Goal: Task Accomplishment & Management: Use online tool/utility

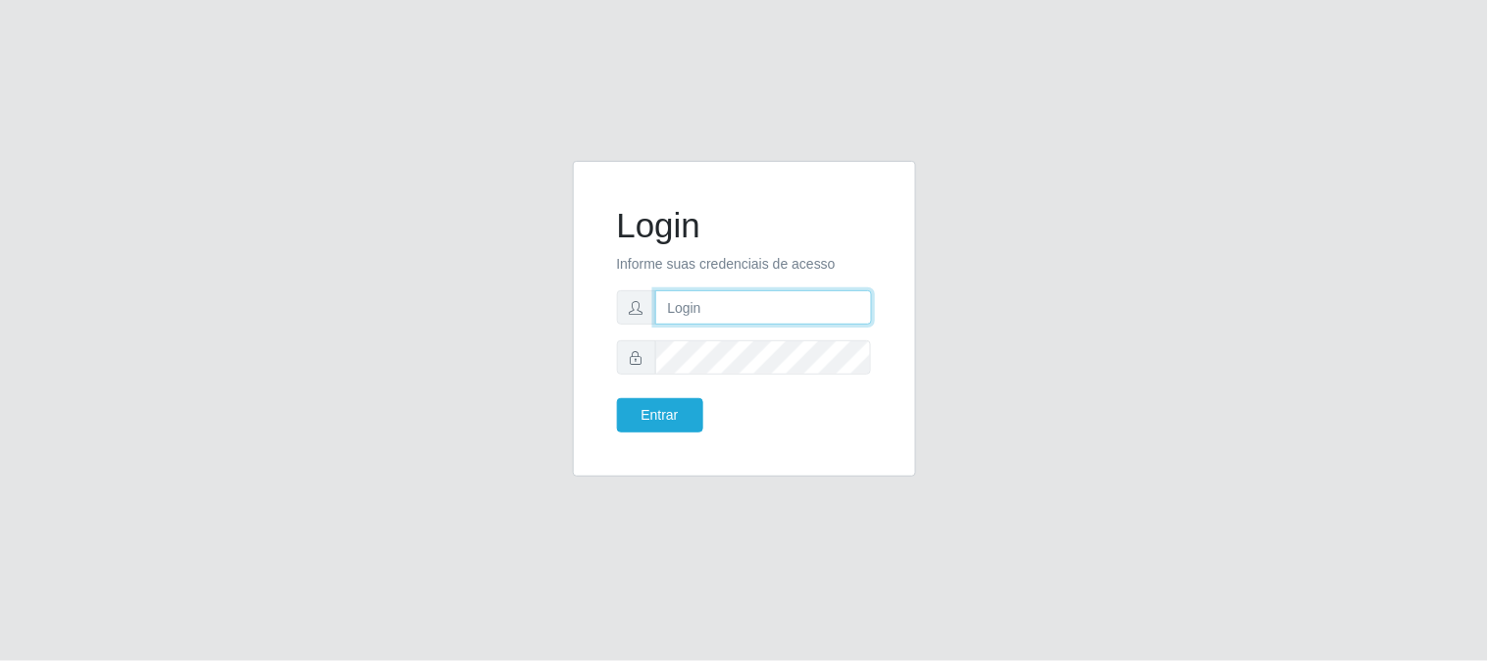
click at [802, 309] on input "text" at bounding box center [763, 307] width 217 height 34
type input "[EMAIL_ADDRESS][DOMAIN_NAME]"
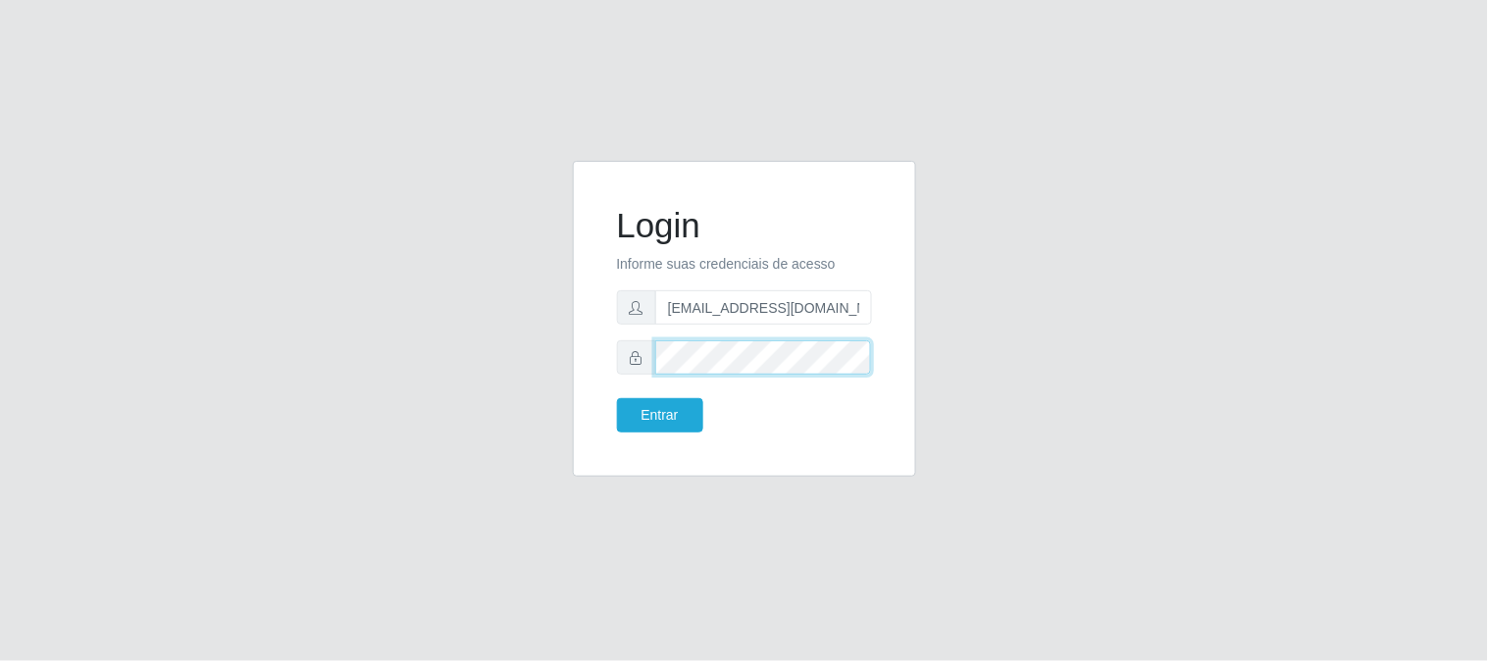
click at [617, 398] on button "Entrar" at bounding box center [660, 415] width 86 height 34
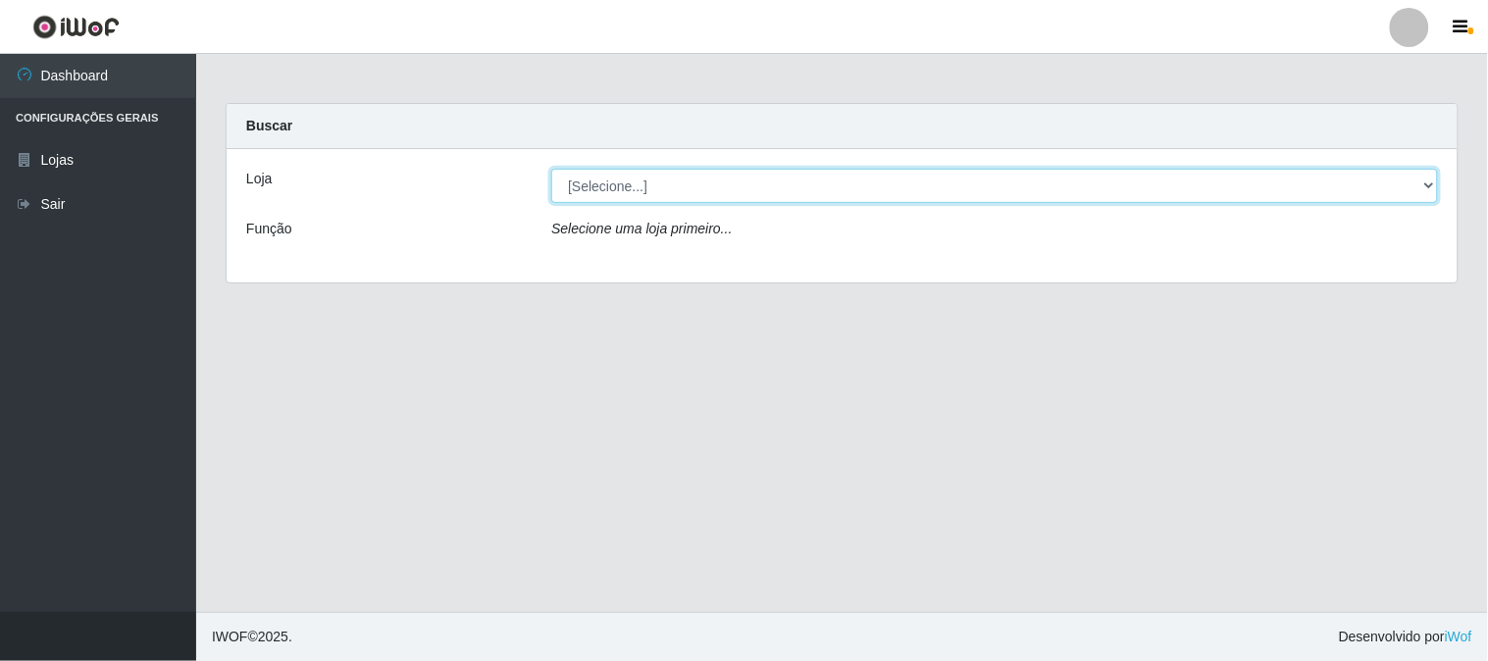
click at [1428, 186] on select "[Selecione...] Queiroz Atacadão - [GEOGRAPHIC_DATA]" at bounding box center [994, 186] width 887 height 34
select select "464"
click at [551, 169] on select "[Selecione...] Queiroz Atacadão - [GEOGRAPHIC_DATA]" at bounding box center [994, 186] width 887 height 34
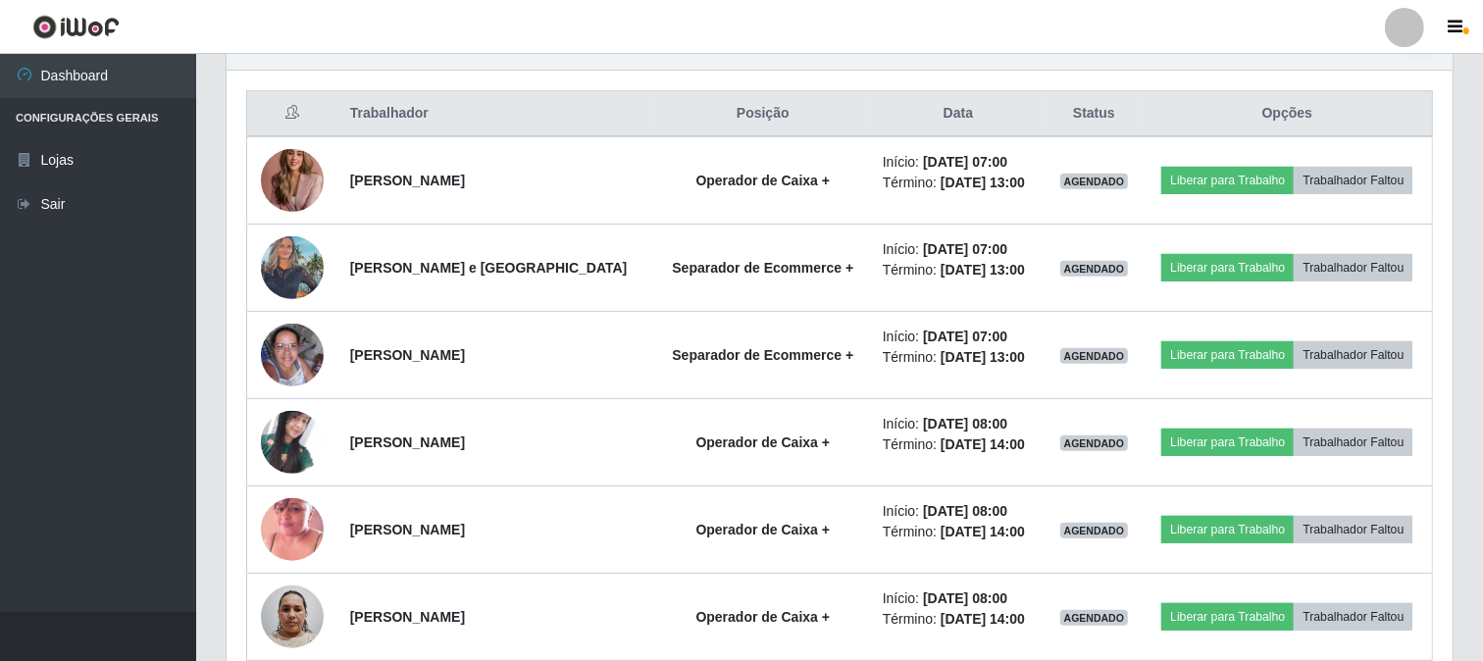
scroll to position [728, 0]
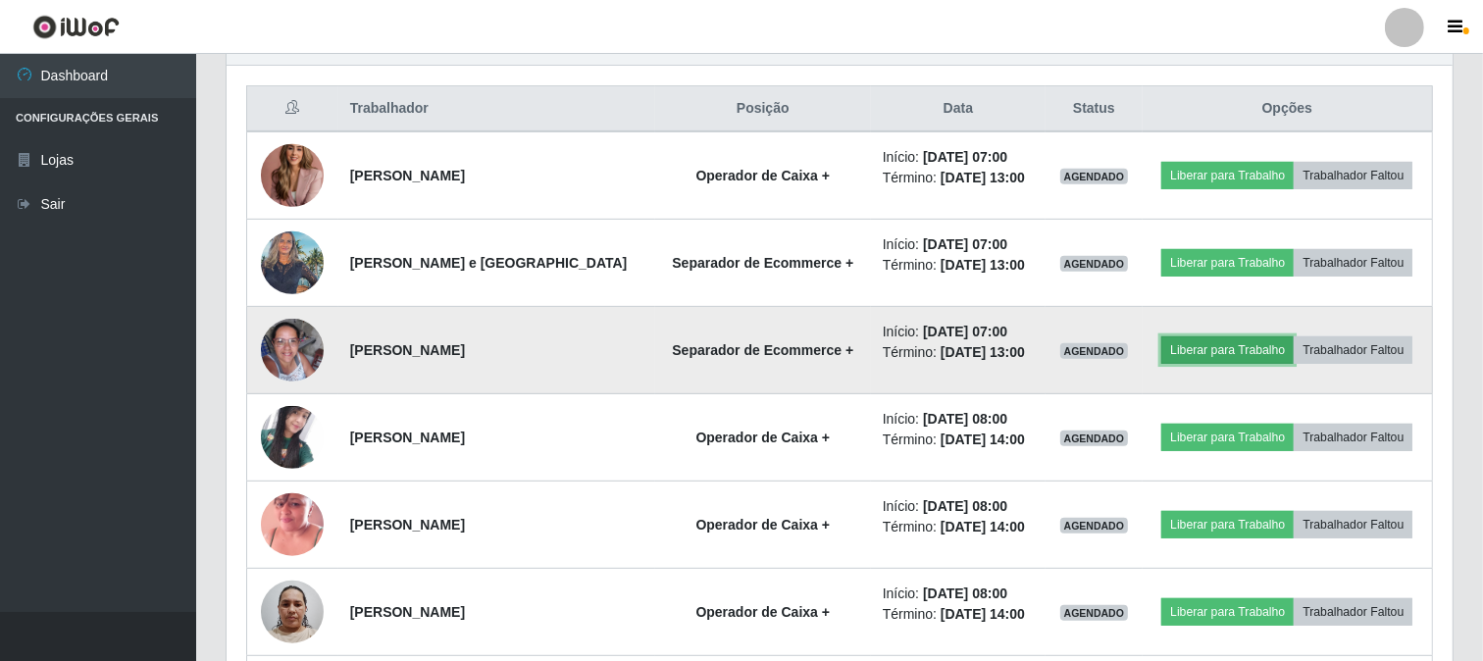
click at [1241, 356] on button "Liberar para Trabalho" at bounding box center [1228, 350] width 132 height 27
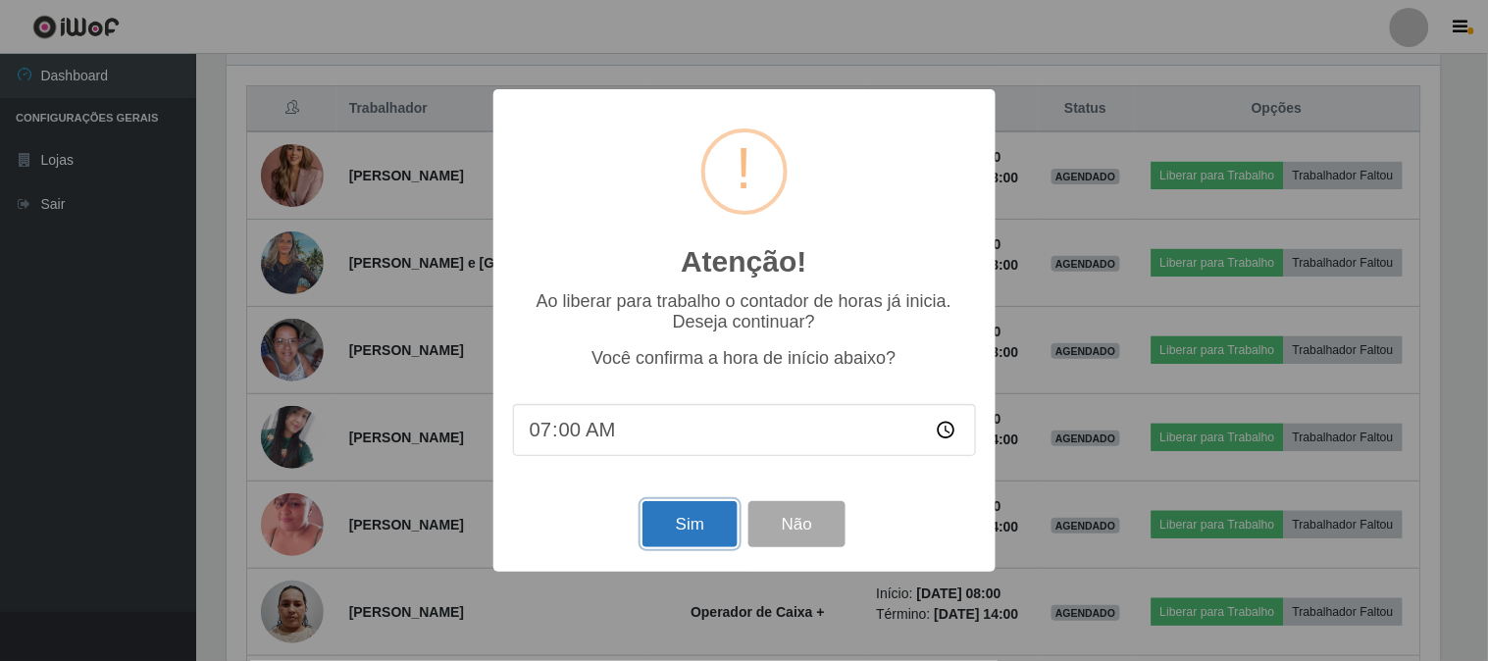
click at [667, 517] on button "Sim" at bounding box center [690, 524] width 95 height 46
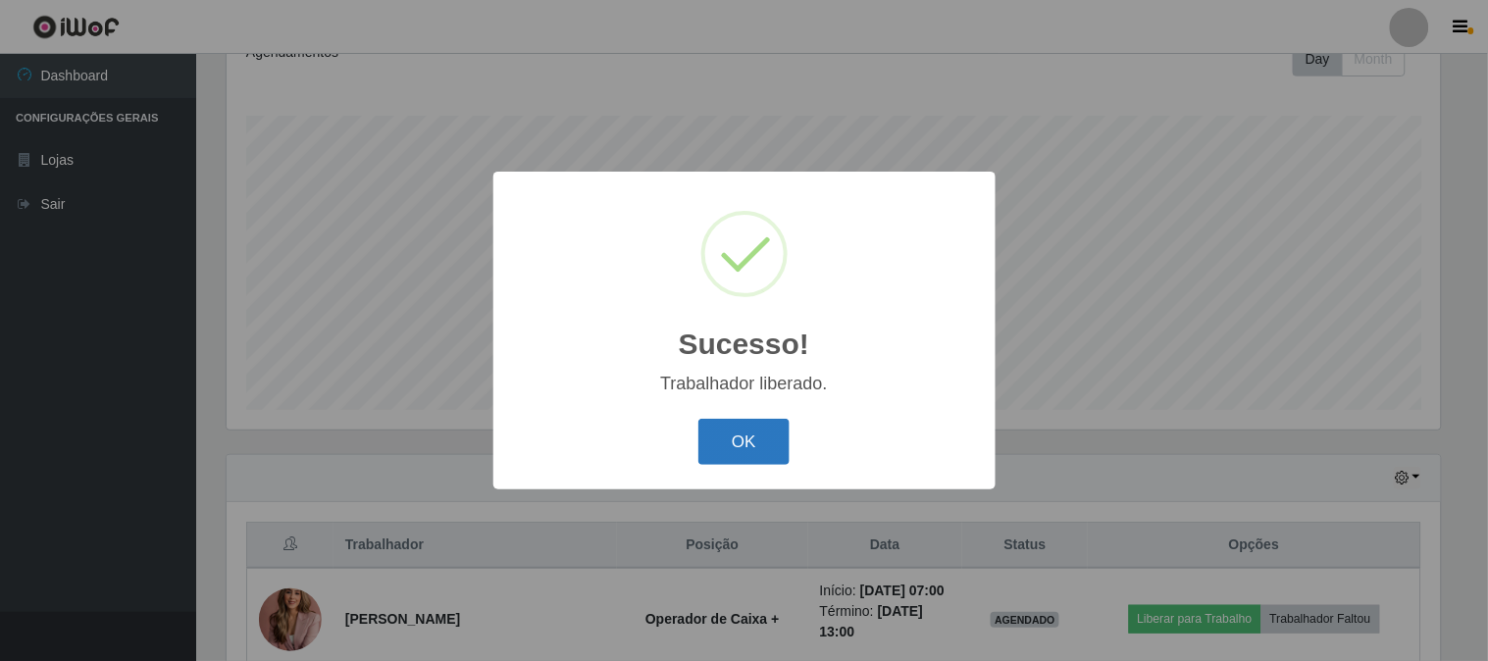
click at [746, 449] on button "OK" at bounding box center [744, 442] width 91 height 46
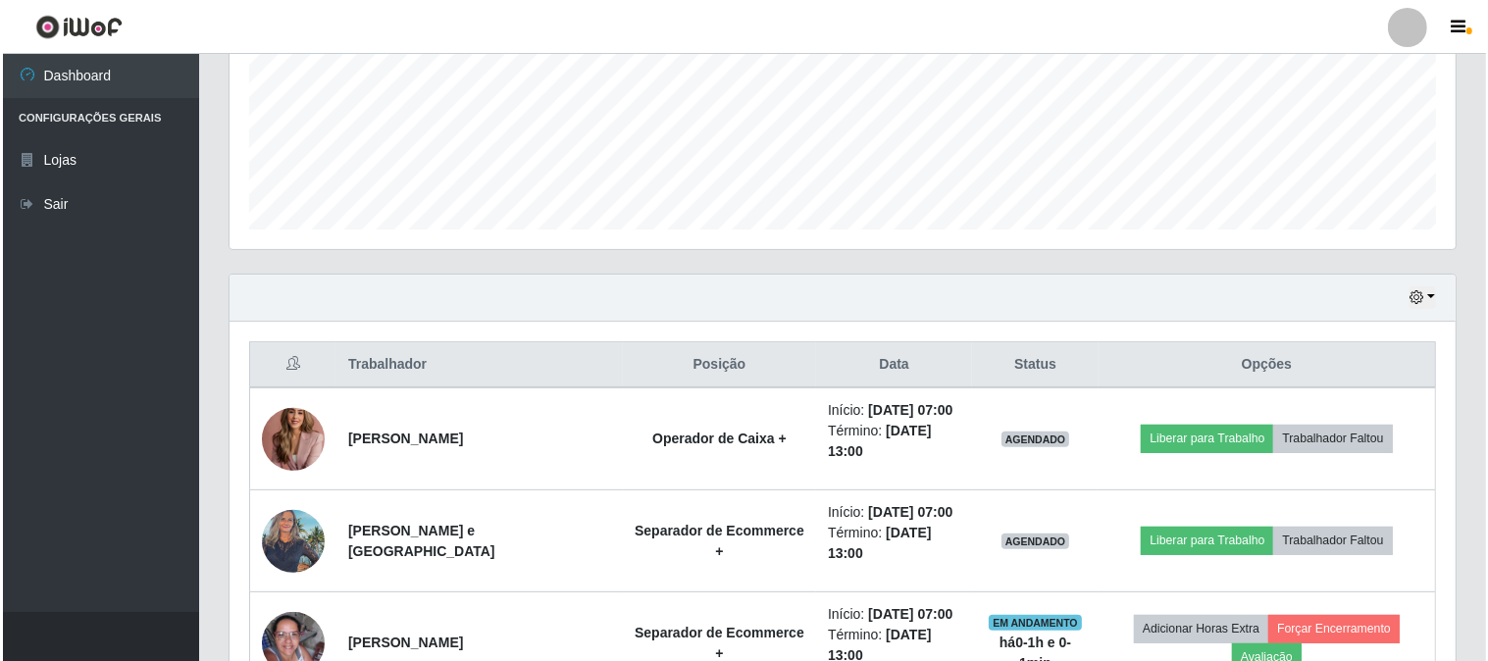
scroll to position [510, 0]
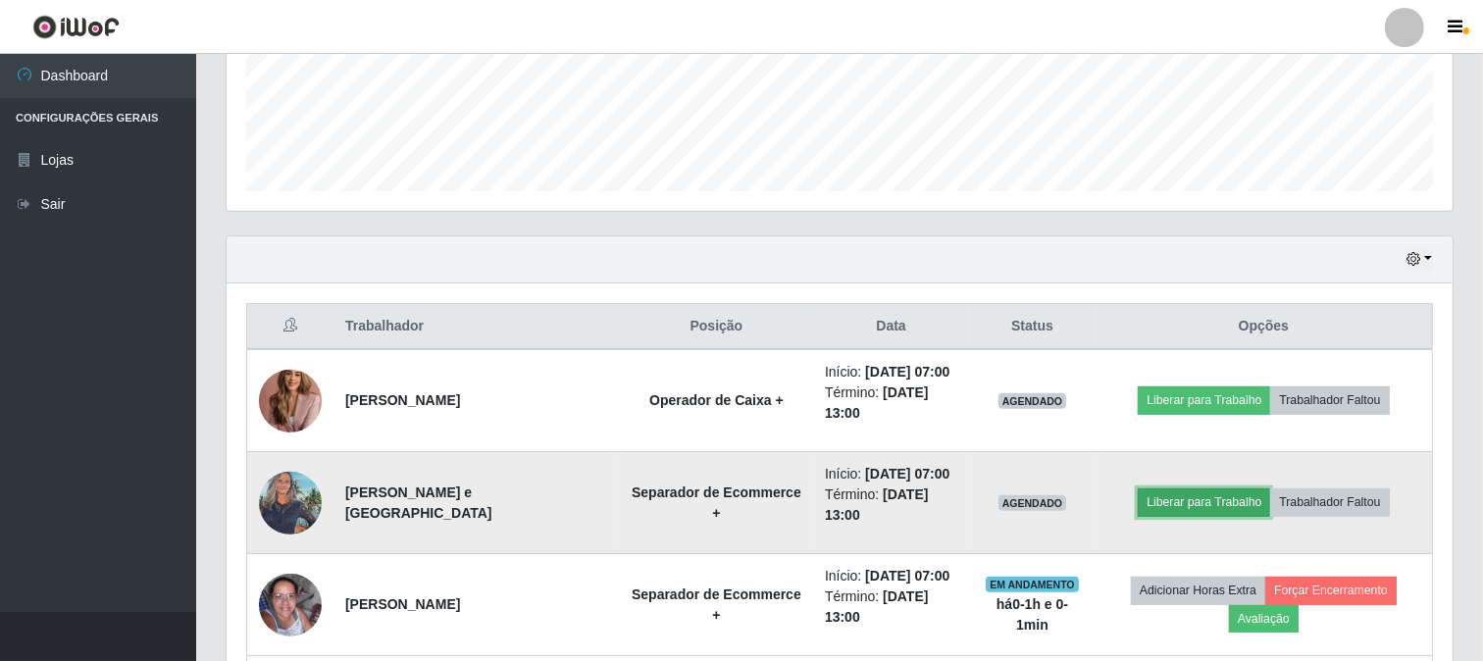
click at [1210, 503] on button "Liberar para Trabalho" at bounding box center [1204, 502] width 132 height 27
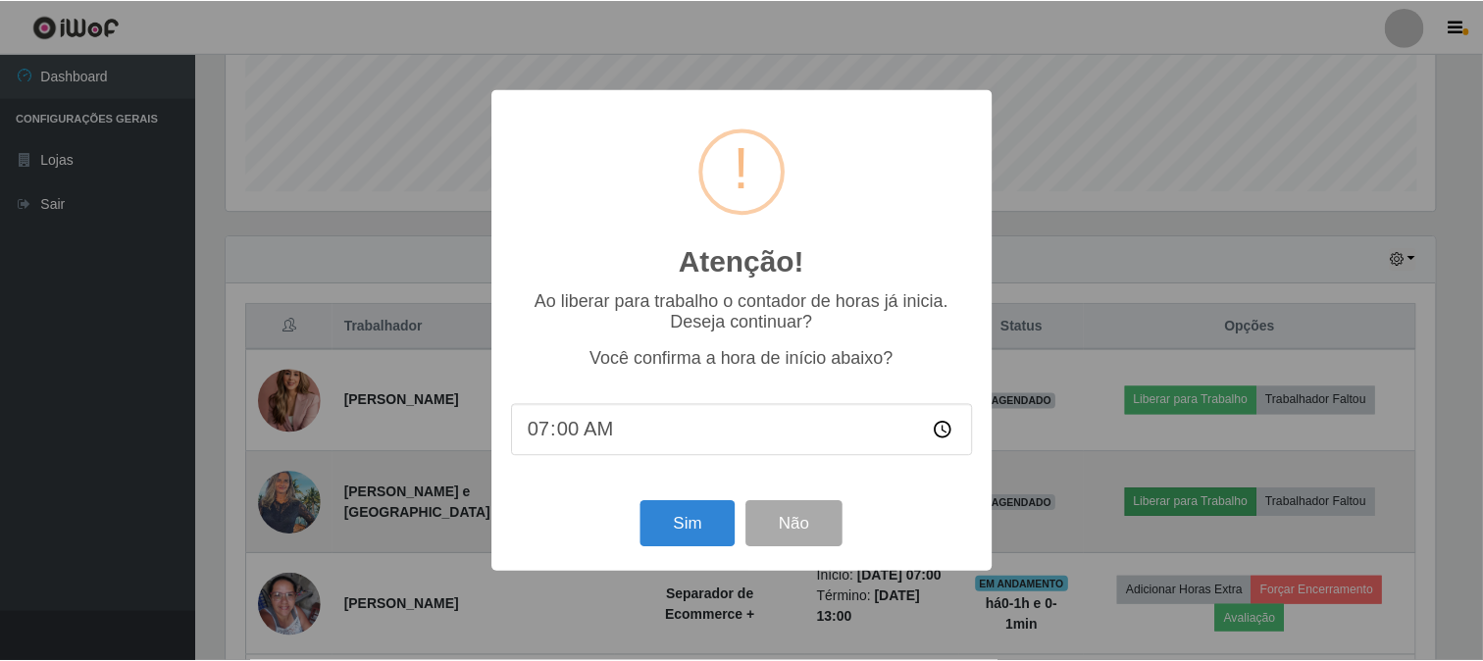
scroll to position [406, 1214]
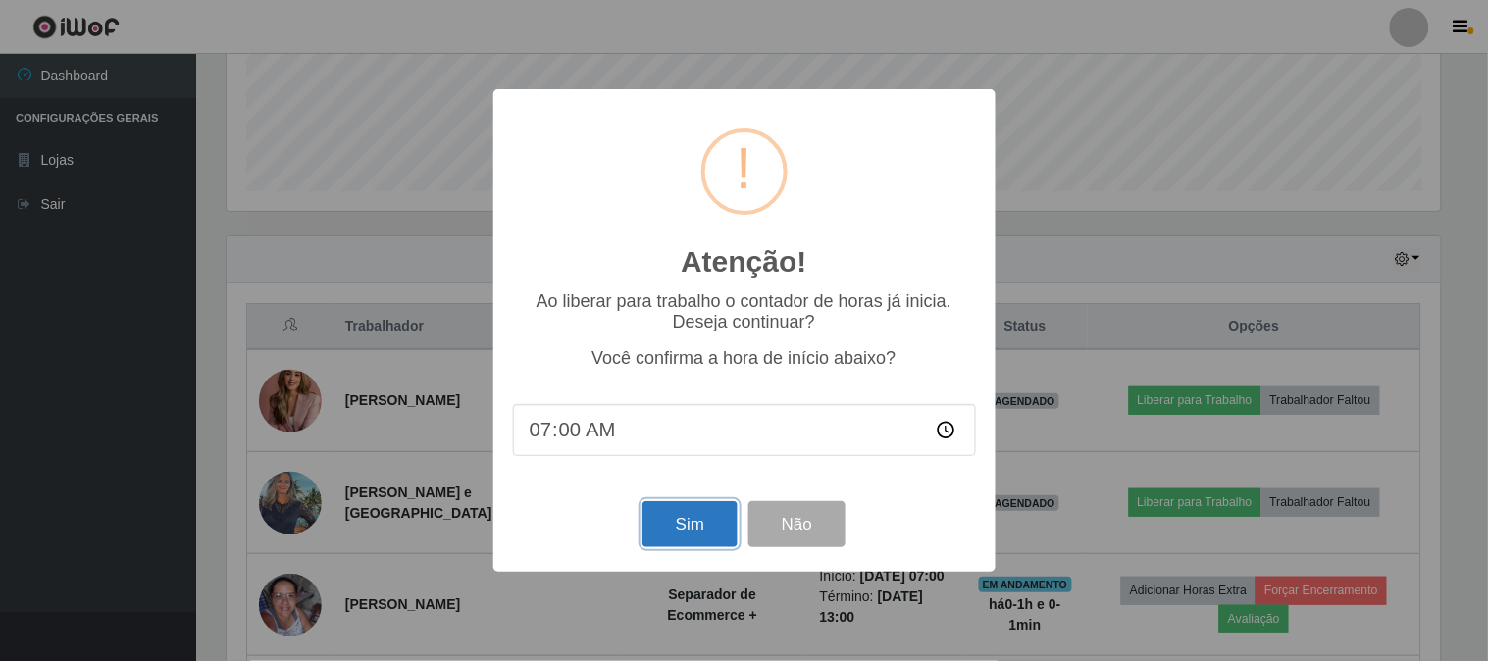
click at [682, 523] on button "Sim" at bounding box center [690, 524] width 95 height 46
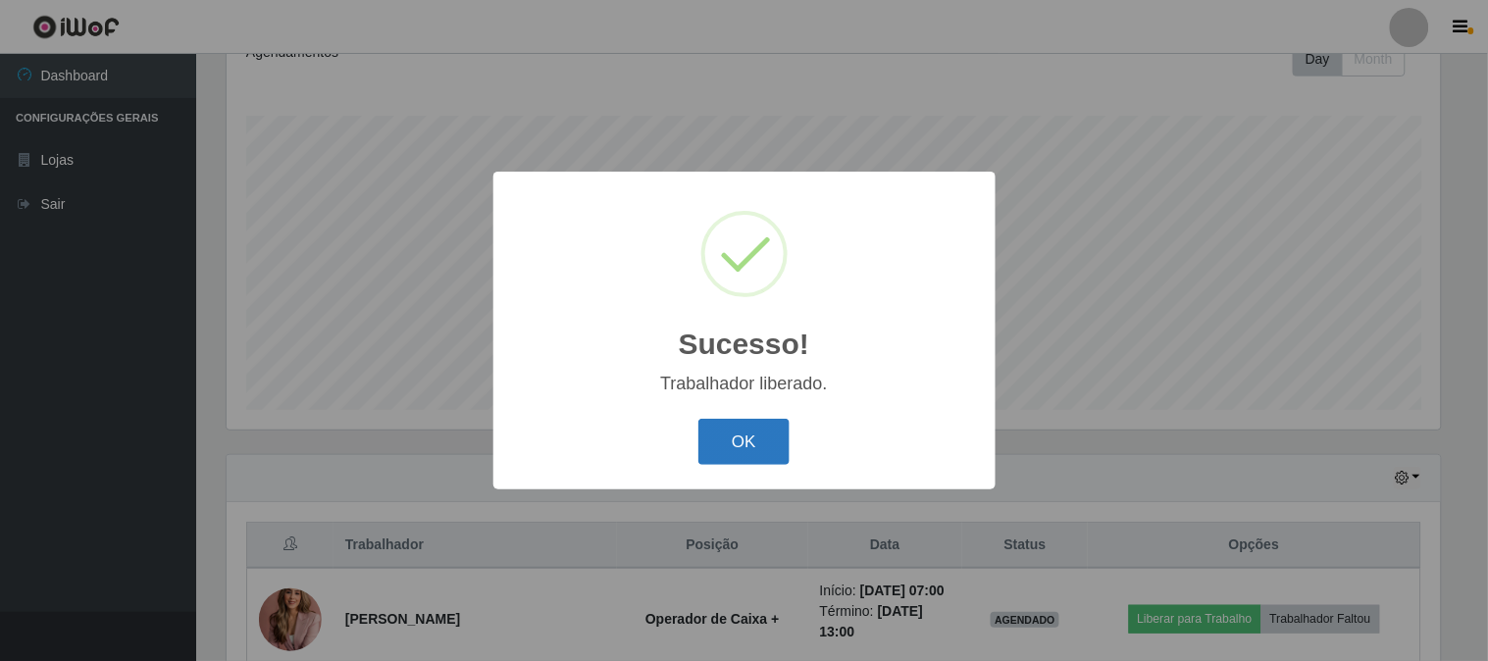
click at [757, 452] on button "OK" at bounding box center [744, 442] width 91 height 46
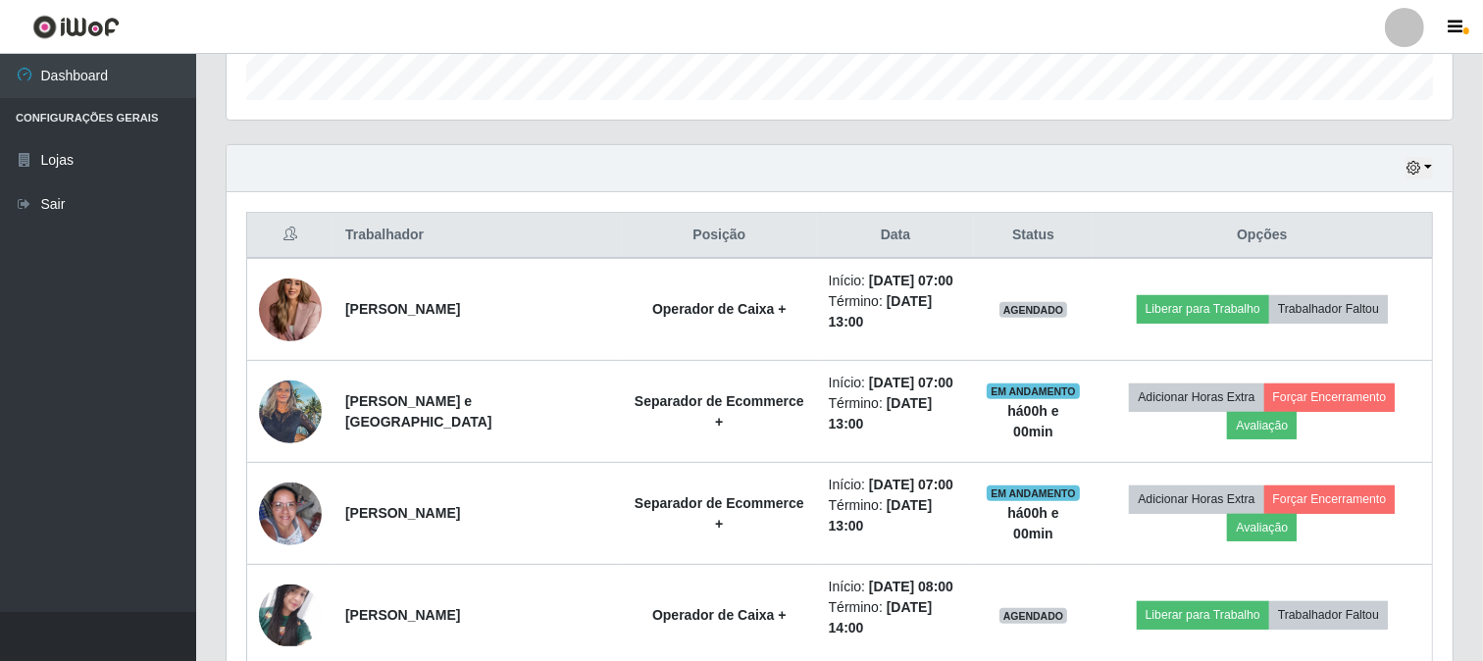
scroll to position [510, 0]
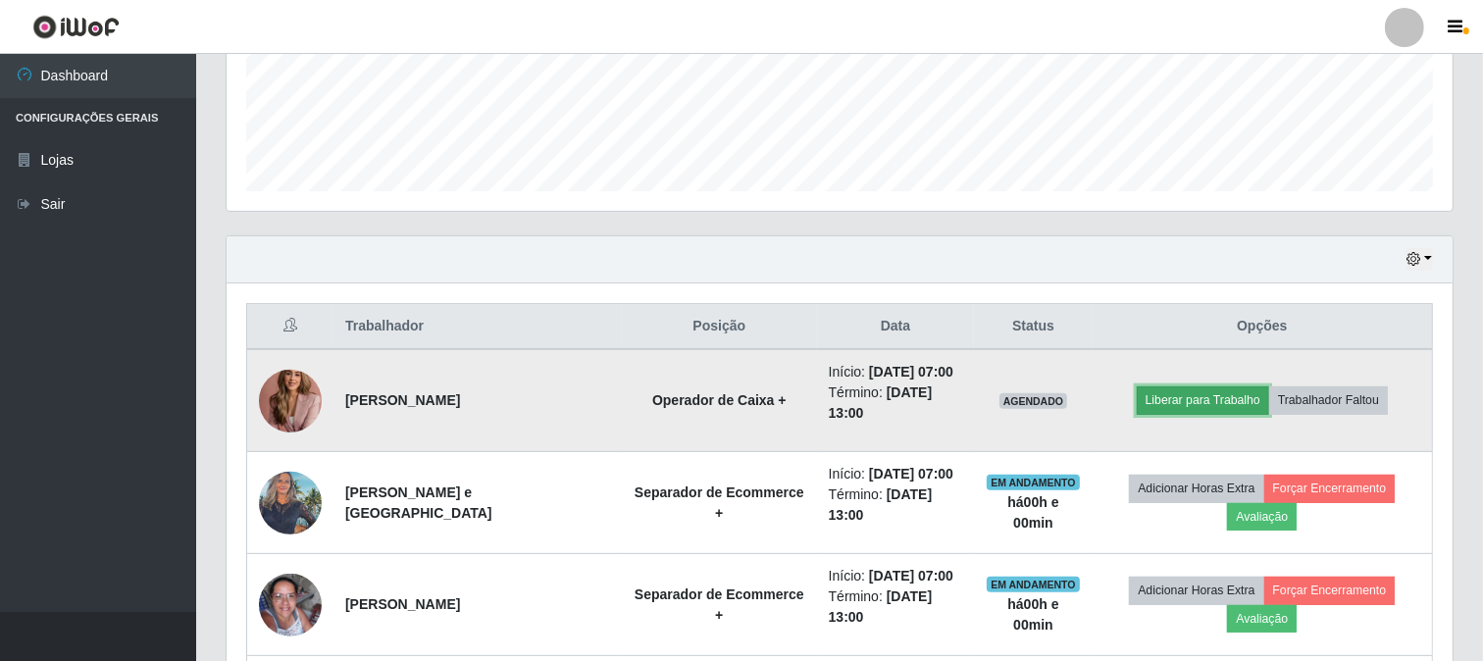
click at [1178, 402] on button "Liberar para Trabalho" at bounding box center [1203, 400] width 132 height 27
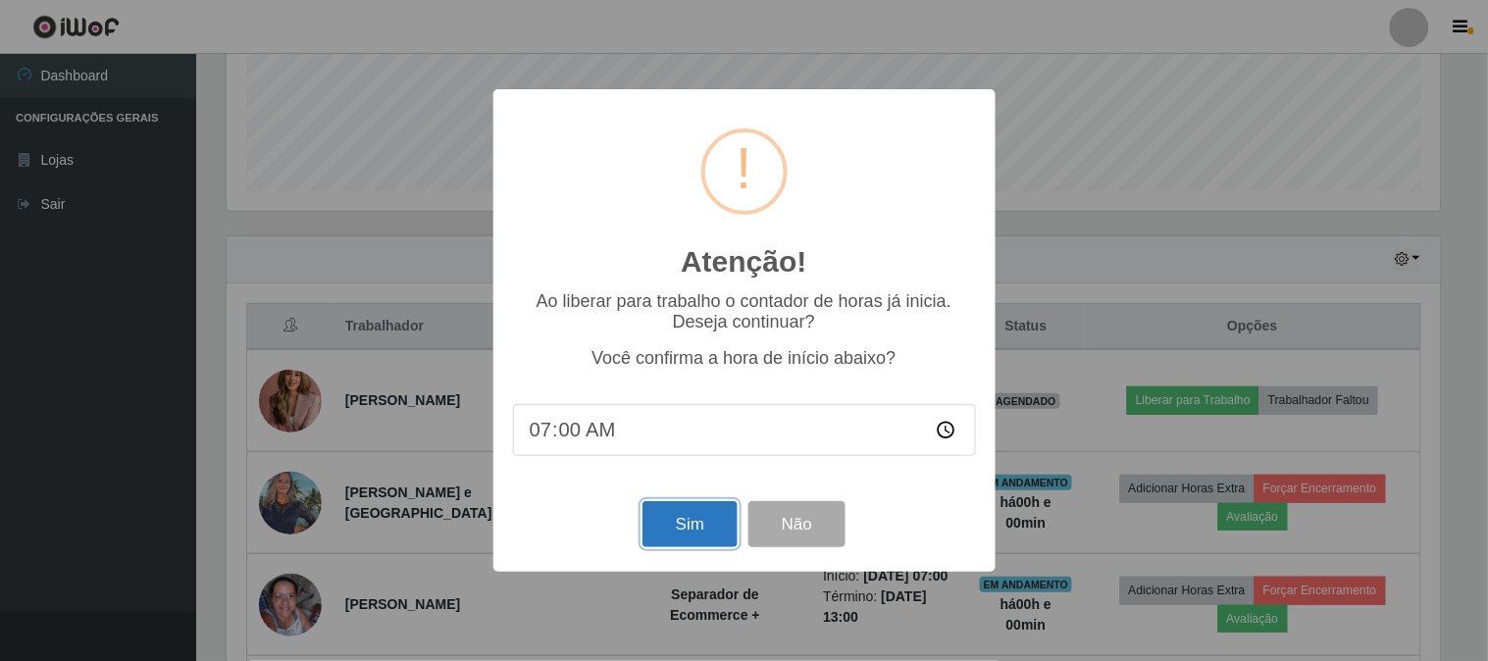
click at [682, 536] on button "Sim" at bounding box center [690, 524] width 95 height 46
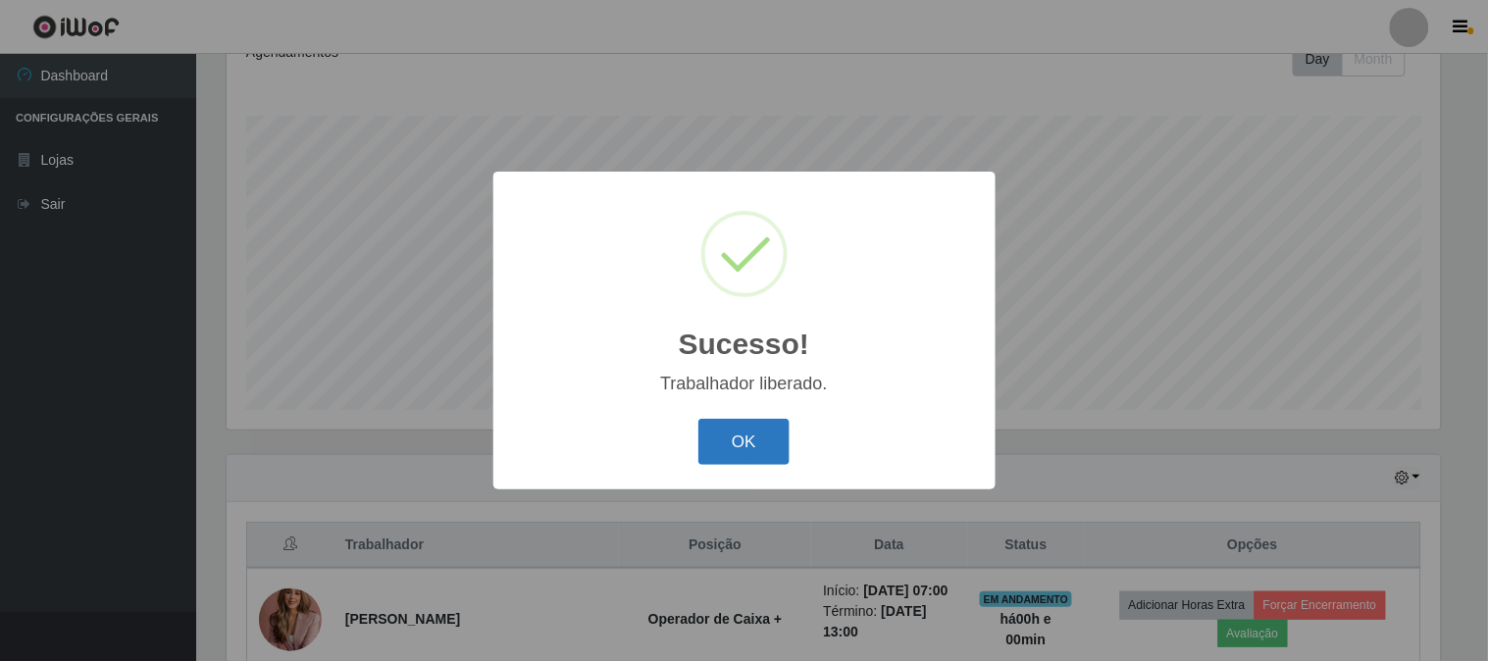
click at [769, 449] on button "OK" at bounding box center [744, 442] width 91 height 46
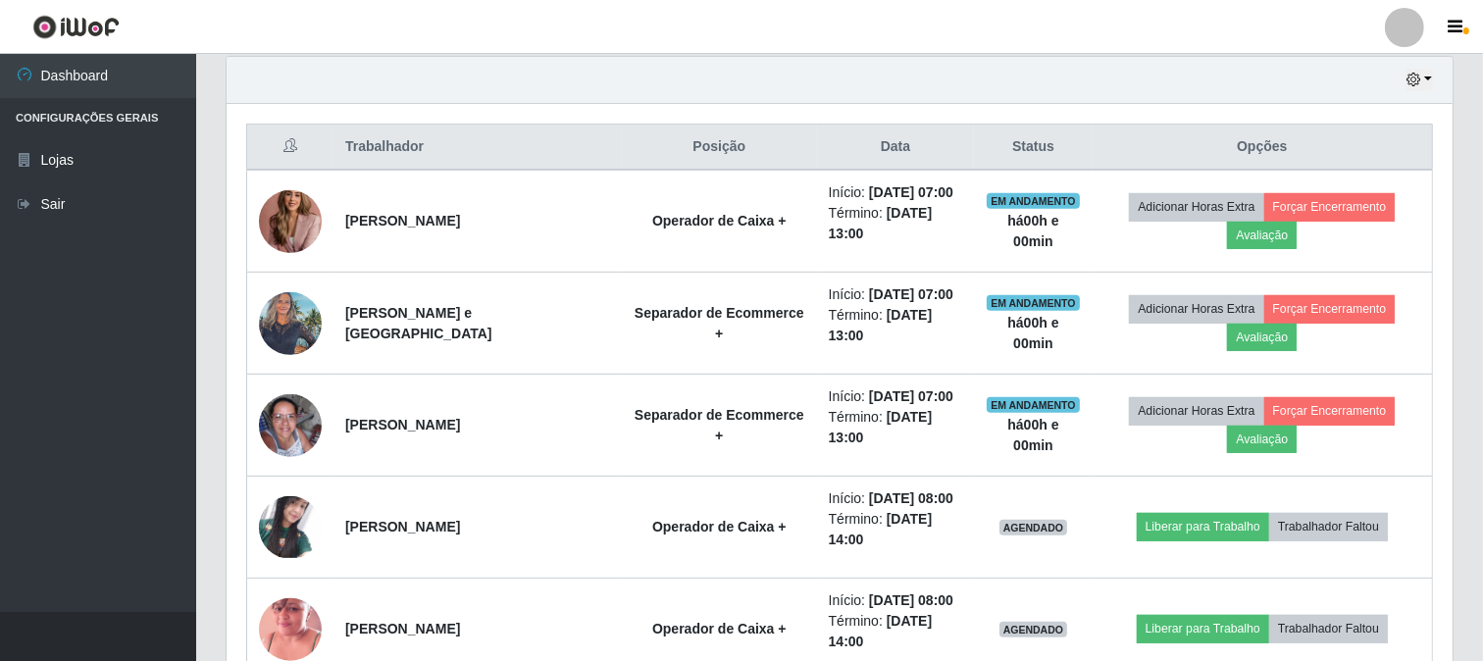
scroll to position [728, 0]
